Goal: Find specific page/section: Find specific page/section

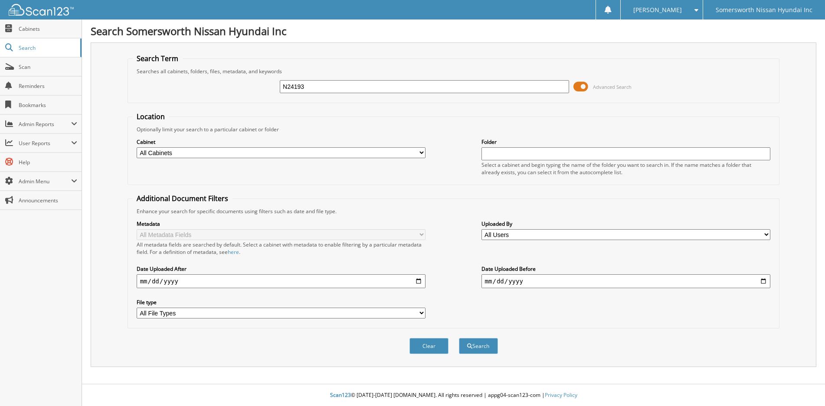
type input "N24193"
click at [459, 338] on button "Search" at bounding box center [478, 346] width 39 height 16
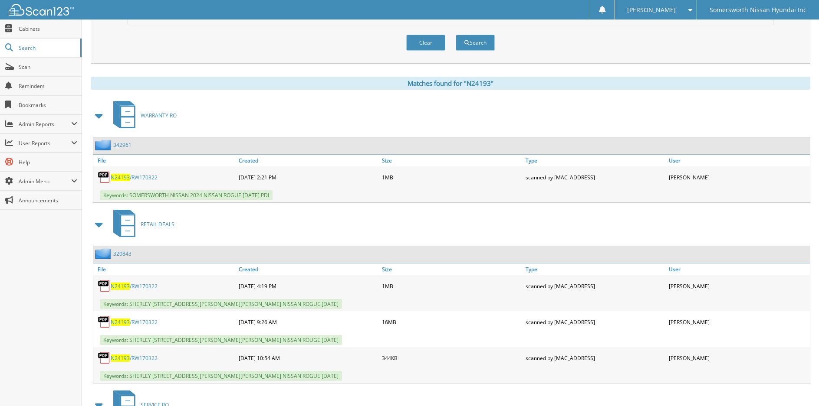
scroll to position [347, 0]
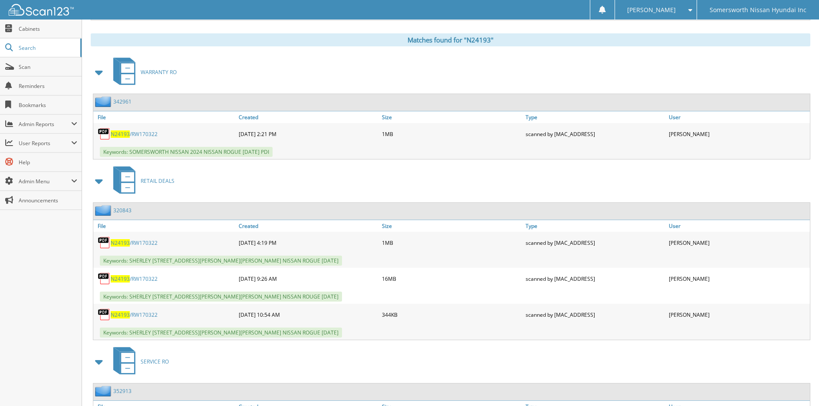
click at [126, 277] on span "N24193" at bounding box center [120, 278] width 19 height 7
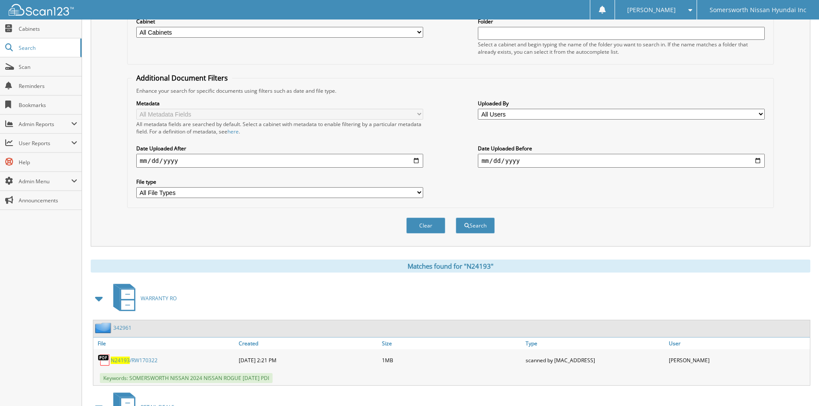
scroll to position [0, 0]
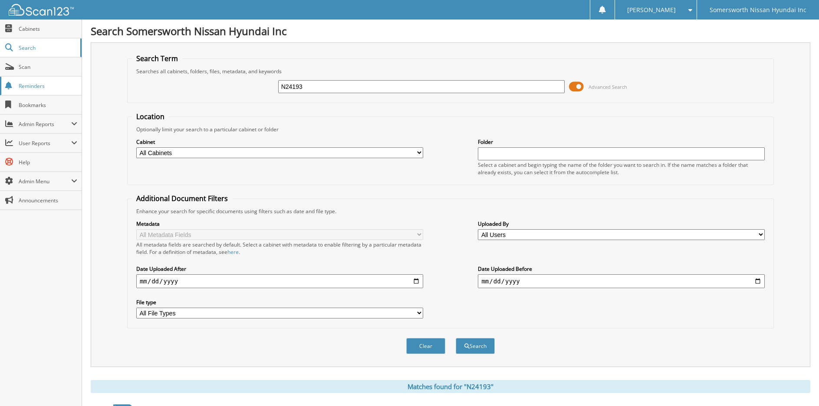
drag, startPoint x: 324, startPoint y: 84, endPoint x: 60, endPoint y: 86, distance: 263.7
type input "P7080"
click at [455, 338] on button "Search" at bounding box center [474, 346] width 39 height 16
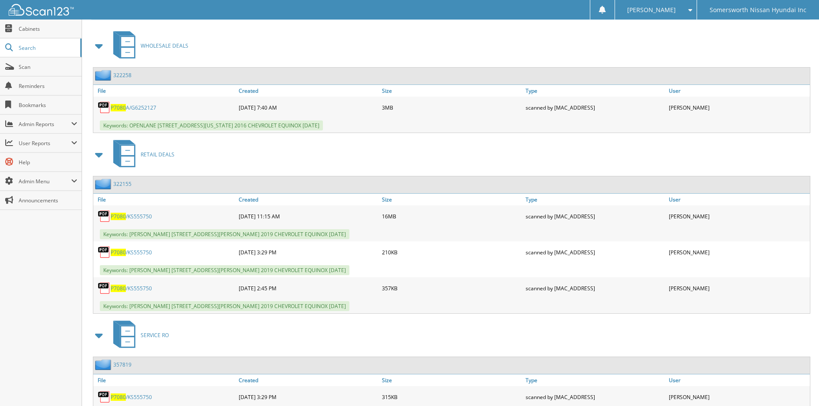
scroll to position [390, 0]
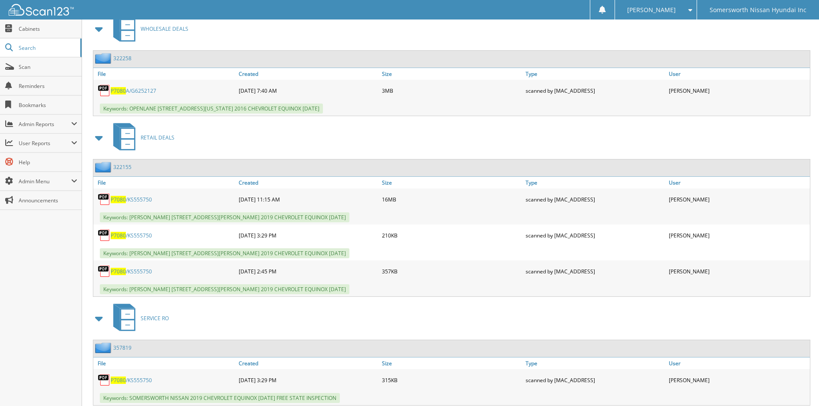
click at [125, 200] on span "P7080" at bounding box center [118, 199] width 15 height 7
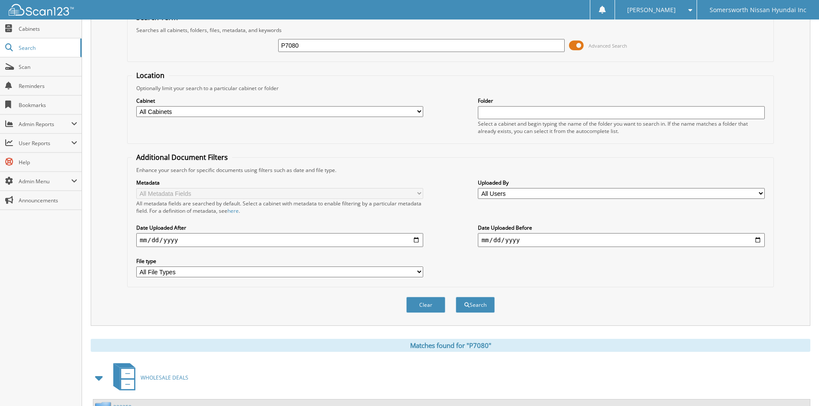
scroll to position [0, 0]
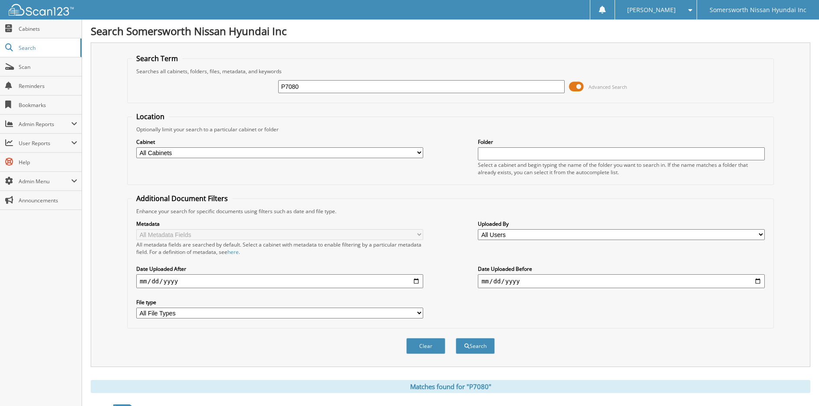
drag, startPoint x: -4, startPoint y: 78, endPoint x: -4, endPoint y: 84, distance: 6.5
type input "P6882"
click at [455, 338] on button "Search" at bounding box center [474, 346] width 39 height 16
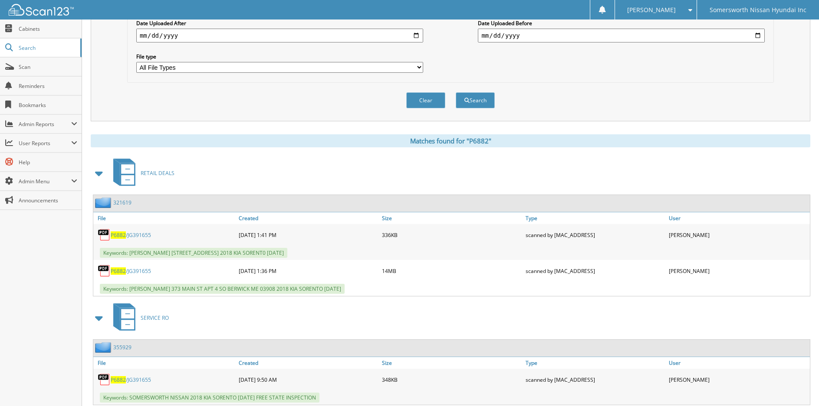
scroll to position [260, 0]
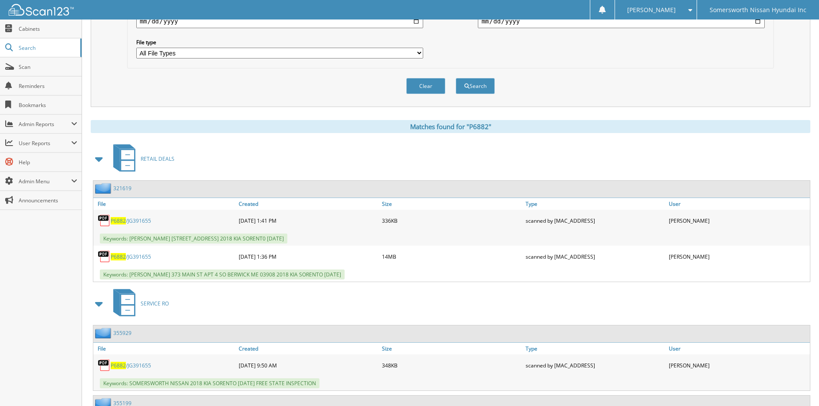
click at [122, 256] on span "P6882" at bounding box center [118, 256] width 15 height 7
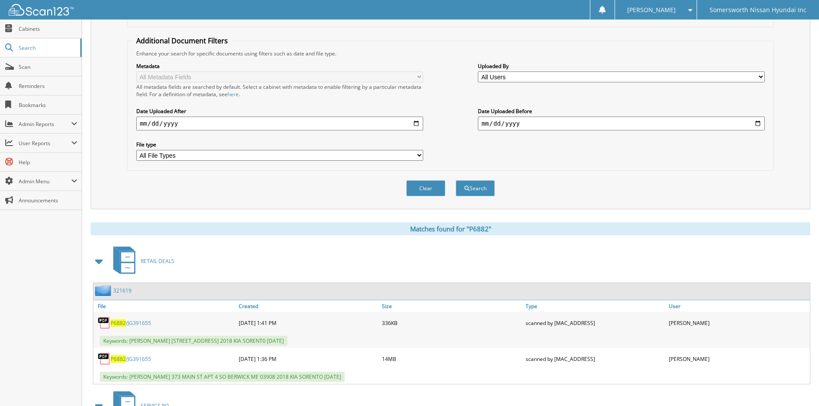
scroll to position [0, 0]
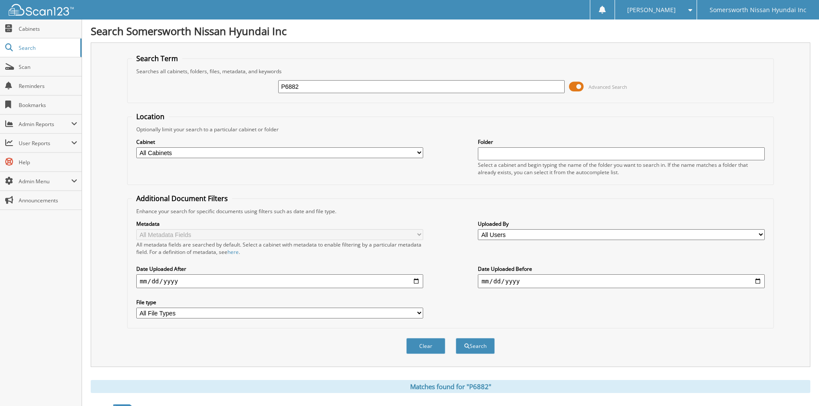
drag, startPoint x: 321, startPoint y: 89, endPoint x: -4, endPoint y: 85, distance: 325.3
click at [0, 85] on html "GAIL C. Settings Logout Somersworth Nissan Hyundai Inc Close Cabinets Search" at bounding box center [409, 374] width 819 height 748
type input "N25019"
click at [455, 338] on button "Search" at bounding box center [474, 346] width 39 height 16
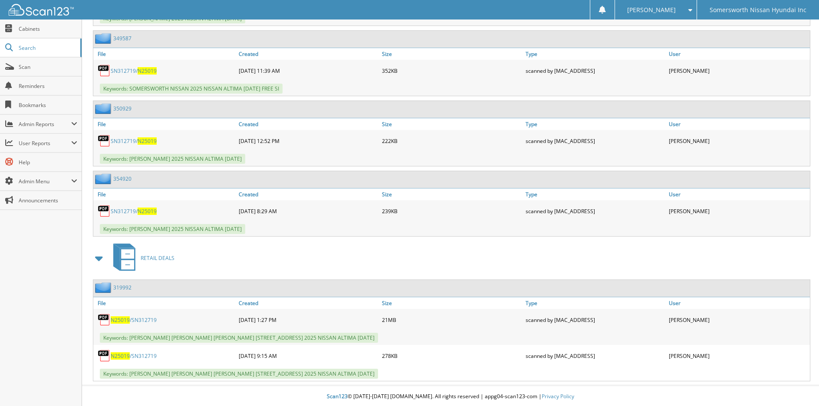
scroll to position [623, 0]
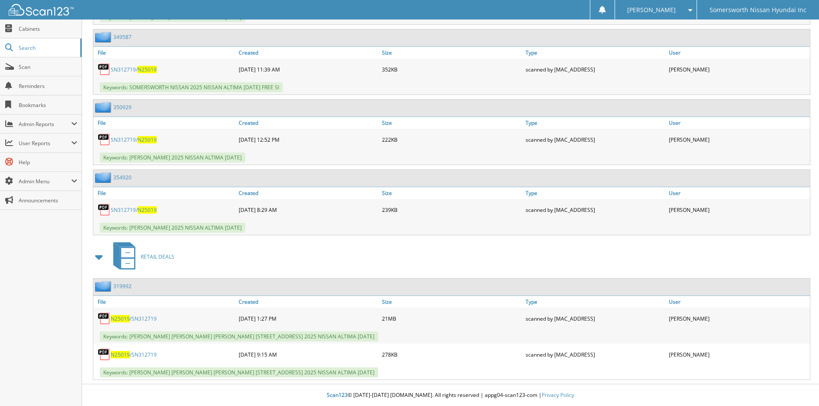
click at [127, 319] on span "N25019" at bounding box center [120, 318] width 19 height 7
click at [125, 357] on span "N25019" at bounding box center [120, 354] width 19 height 7
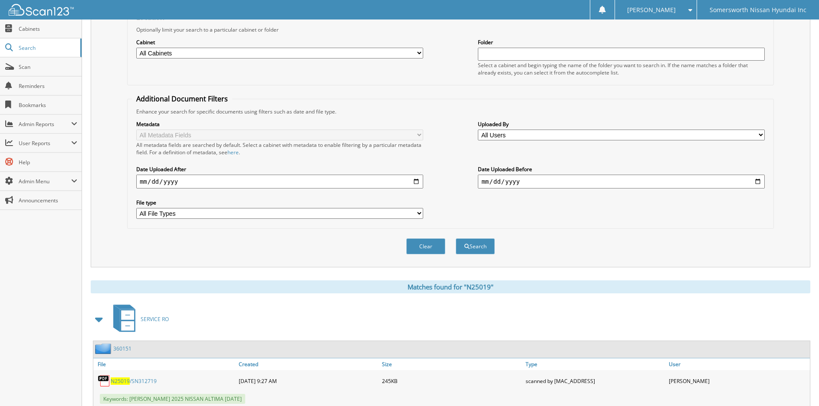
scroll to position [0, 0]
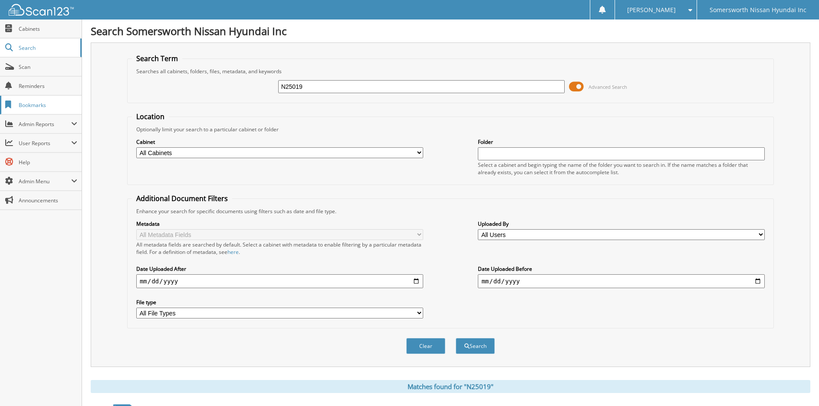
drag, startPoint x: 349, startPoint y: 83, endPoint x: 48, endPoint y: 104, distance: 301.3
type input "P6813"
click at [455, 338] on button "Search" at bounding box center [474, 346] width 39 height 16
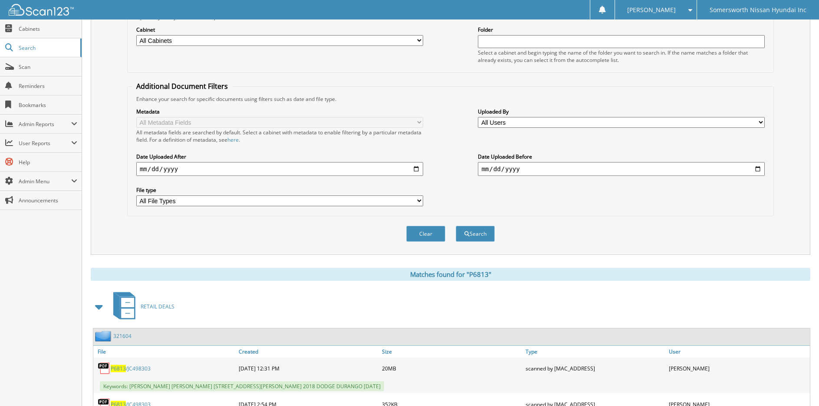
scroll to position [217, 0]
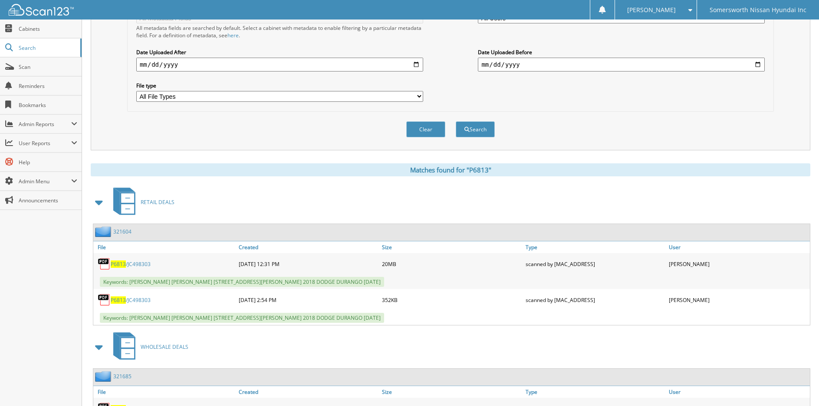
click at [124, 265] on span "P6813" at bounding box center [118, 264] width 15 height 7
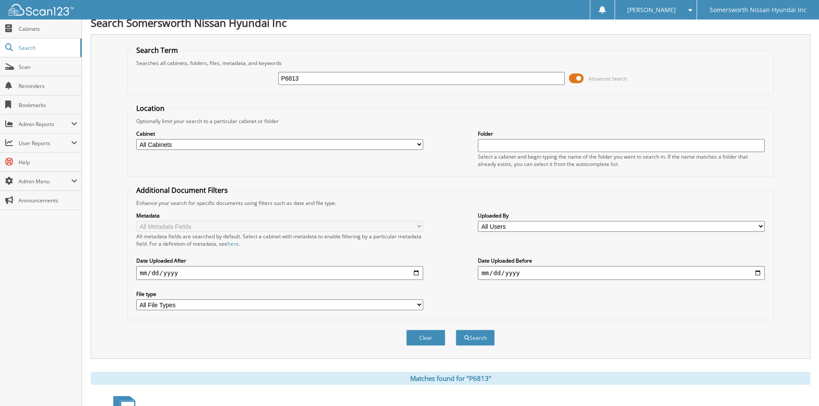
scroll to position [0, 0]
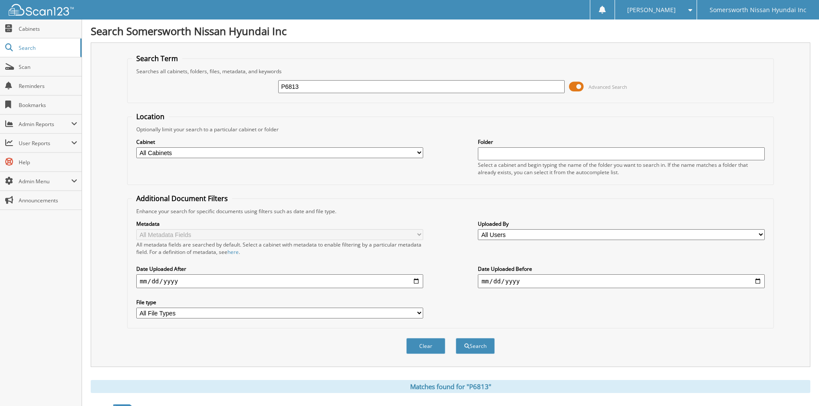
drag, startPoint x: 318, startPoint y: 87, endPoint x: 113, endPoint y: 45, distance: 209.0
click at [113, 45] on div "Search Term Searches all cabinets, folders, files, metadata, and keywords P6813…" at bounding box center [450, 205] width 719 height 325
click at [405, 89] on input "P6813" at bounding box center [421, 86] width 287 height 13
drag, startPoint x: 403, startPoint y: 89, endPoint x: -4, endPoint y: 2, distance: 416.5
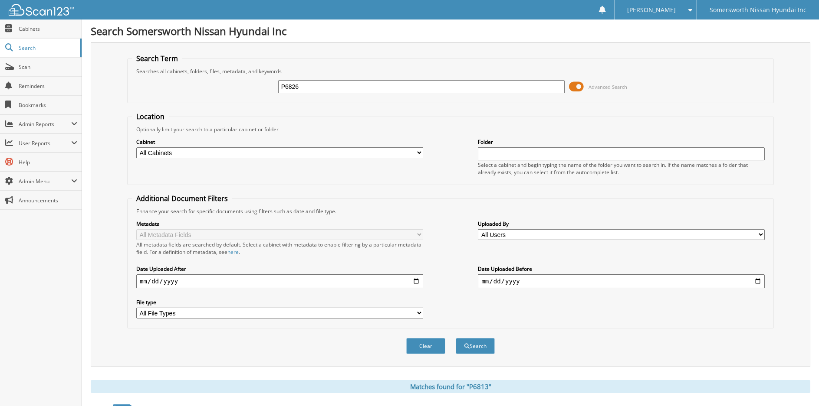
type input "P6826"
click at [455, 338] on button "Search" at bounding box center [474, 346] width 39 height 16
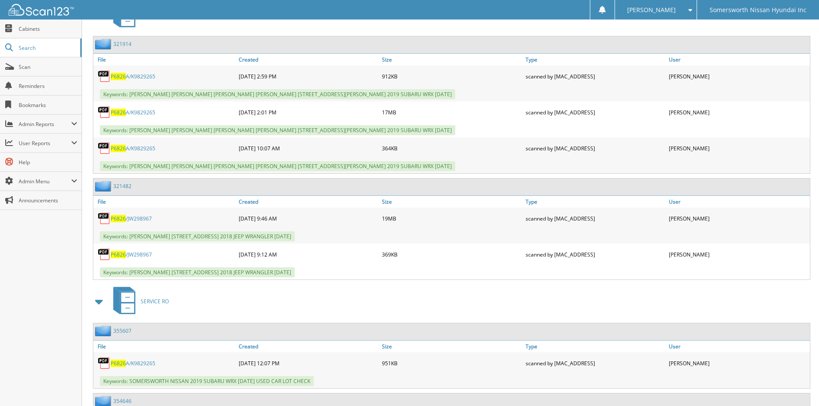
scroll to position [434, 0]
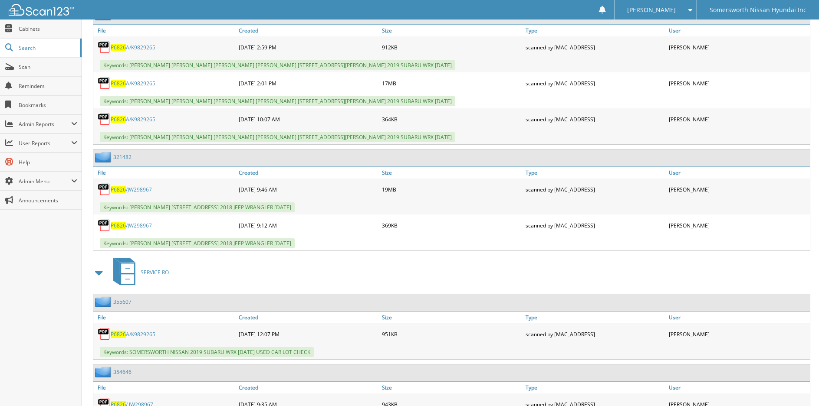
click at [120, 190] on span "P6826" at bounding box center [118, 189] width 15 height 7
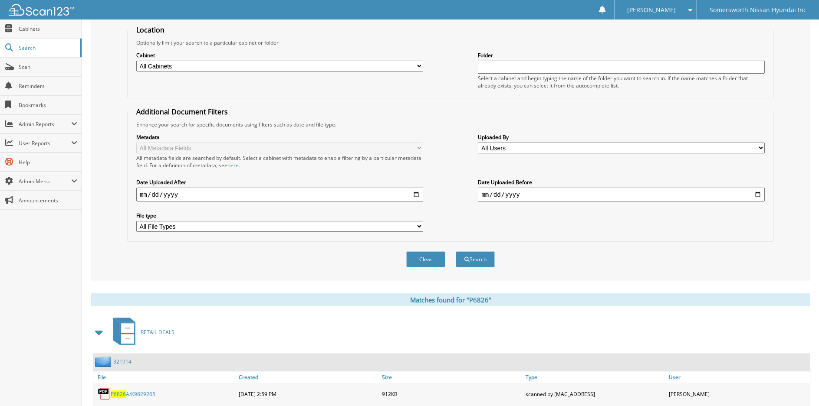
scroll to position [0, 0]
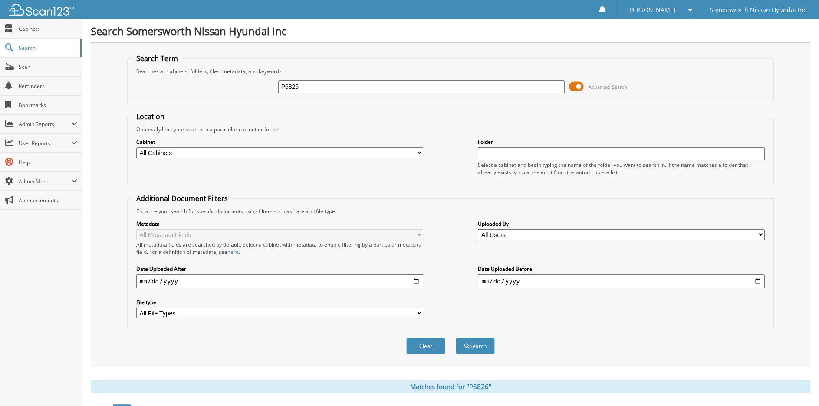
drag, startPoint x: 444, startPoint y: 91, endPoint x: 151, endPoint y: 144, distance: 297.1
click at [151, 144] on form "Search Term Searches all cabinets, folders, files, metadata, and keywords P6826…" at bounding box center [450, 209] width 646 height 310
type input "N24414T"
click at [455, 338] on button "Search" at bounding box center [474, 346] width 39 height 16
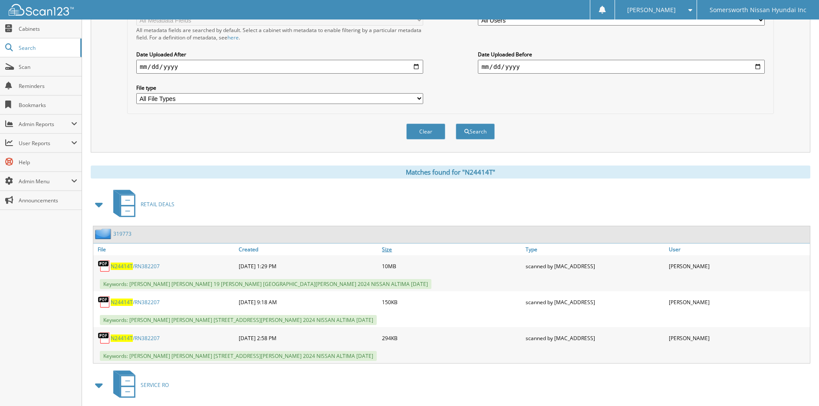
scroll to position [217, 0]
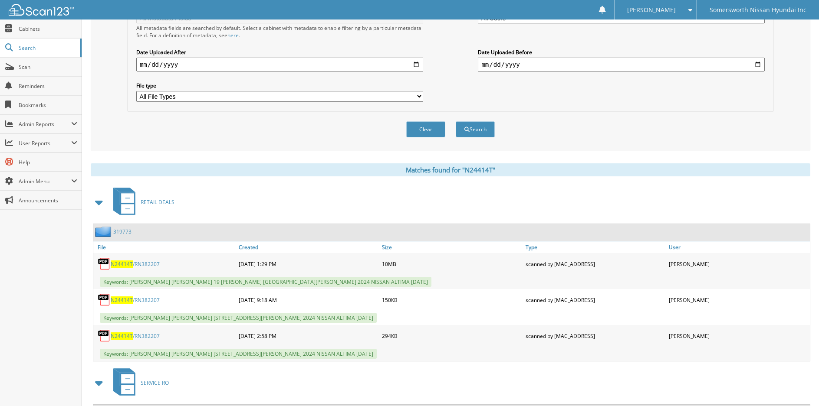
click at [123, 264] on span "N24414T" at bounding box center [122, 264] width 22 height 7
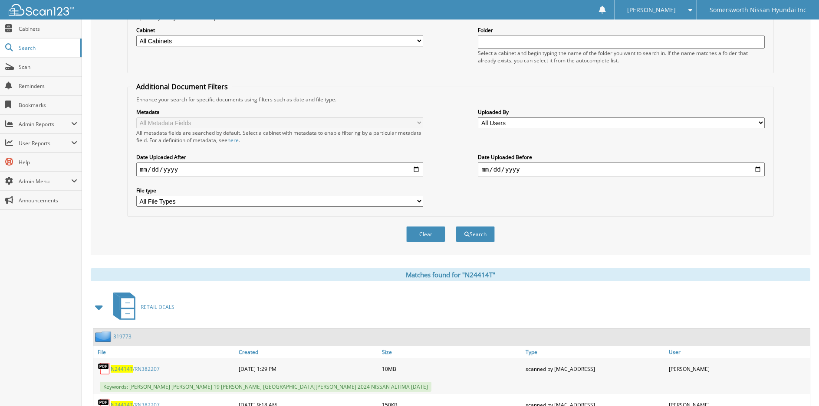
scroll to position [0, 0]
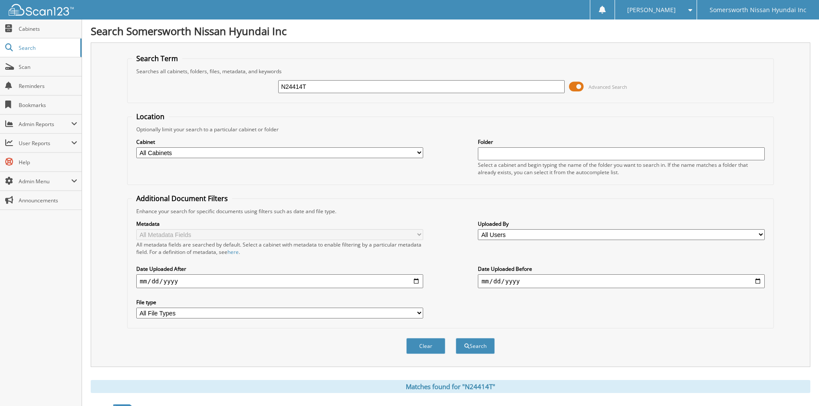
drag, startPoint x: 312, startPoint y: 84, endPoint x: -4, endPoint y: 81, distance: 316.7
click at [0, 81] on html "[PERSON_NAME] Settings Logout Somersworth Nissan Hyundai Inc Close Cabinets Sea…" at bounding box center [409, 392] width 819 height 784
type input "P6789"
click at [455, 338] on button "Search" at bounding box center [474, 346] width 39 height 16
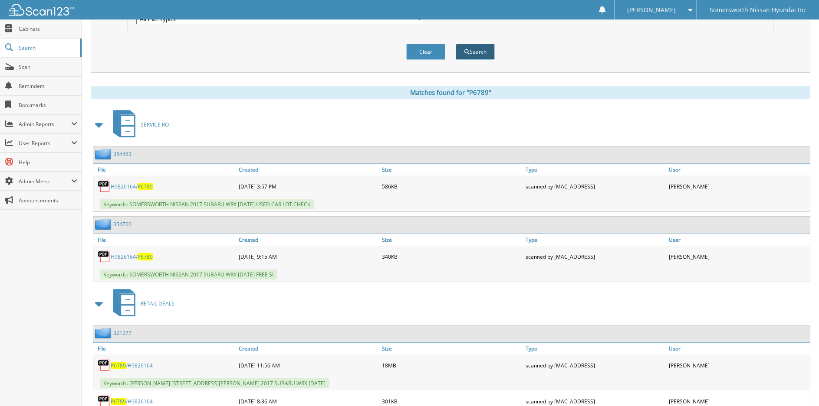
scroll to position [342, 0]
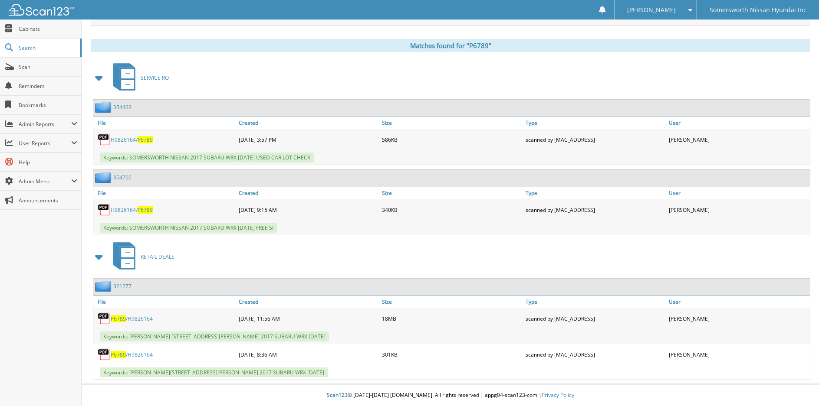
click at [125, 320] on span "P6789" at bounding box center [118, 318] width 15 height 7
click at [120, 354] on span "P6789" at bounding box center [118, 354] width 15 height 7
click at [686, 78] on div "SERVICE RO" at bounding box center [450, 78] width 719 height 34
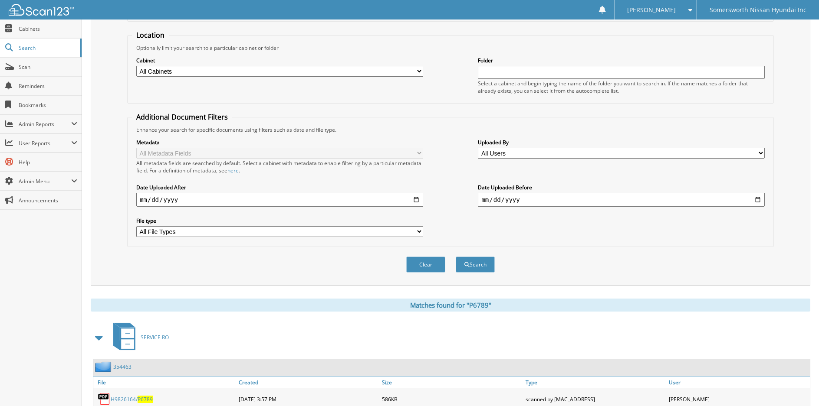
scroll to position [0, 0]
